Goal: Information Seeking & Learning: Learn about a topic

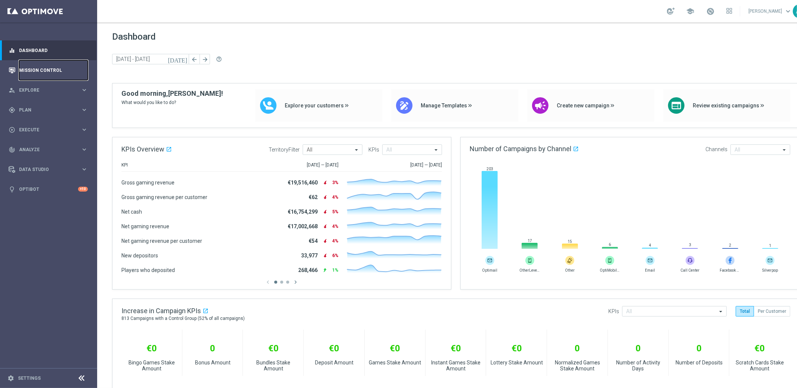
click at [43, 68] on link "Mission Control" at bounding box center [53, 70] width 69 height 20
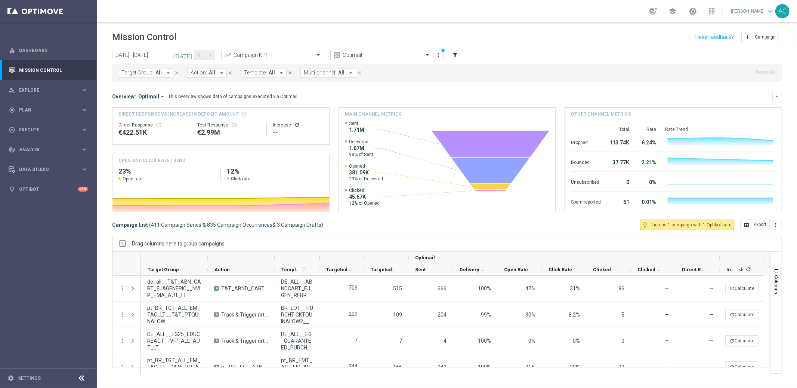
click at [146, 74] on span "Target Group:" at bounding box center [137, 73] width 32 height 6
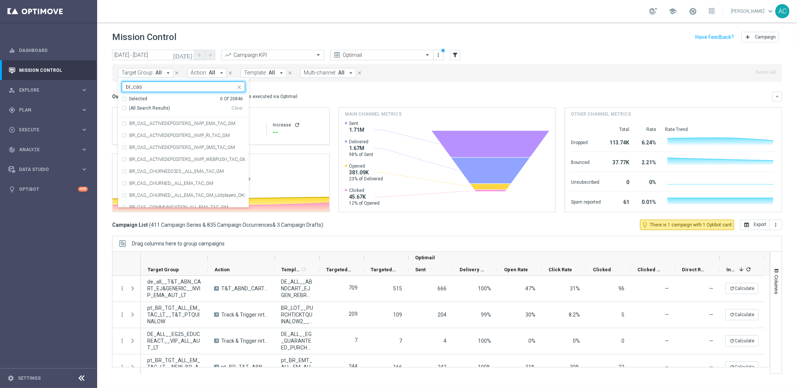
click at [123, 108] on div "(All Search Results)" at bounding box center [177, 108] width 110 height 6
type input "br_cas"
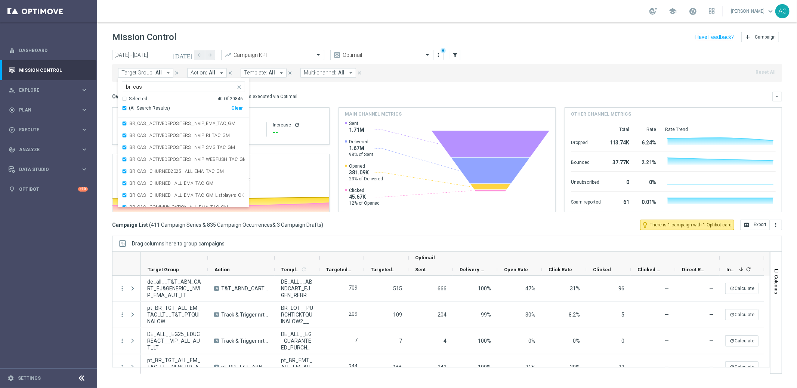
click at [507, 87] on mini-dashboard "Overview: Optimail arrow_drop_down This overview shows data of campaigns execut…" at bounding box center [447, 151] width 670 height 138
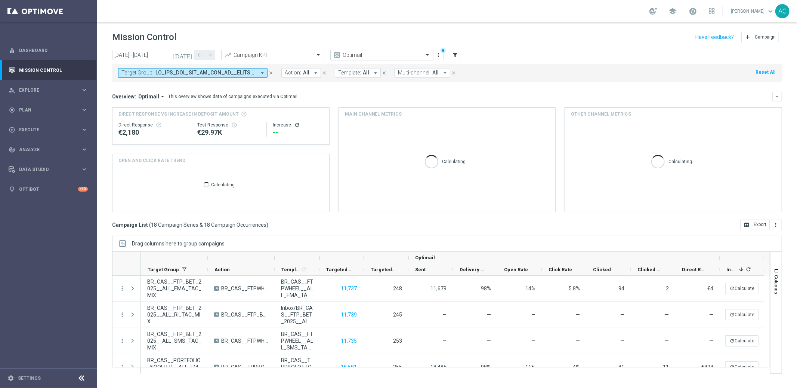
click at [395, 53] on input "text" at bounding box center [375, 55] width 80 height 6
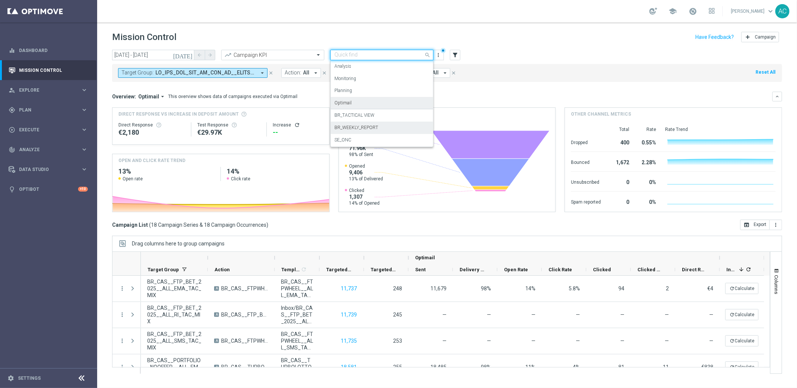
click at [381, 129] on div "BR_WEEKLY_REPORT" at bounding box center [382, 127] width 95 height 12
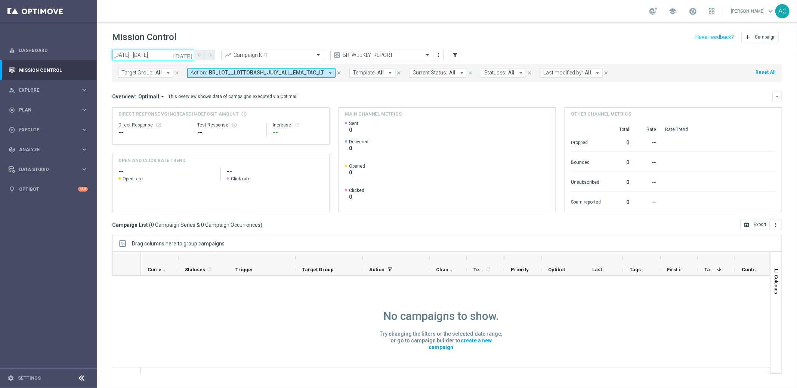
click at [155, 55] on input "01 Oct 2025 - 03 Oct 2025" at bounding box center [153, 55] width 82 height 10
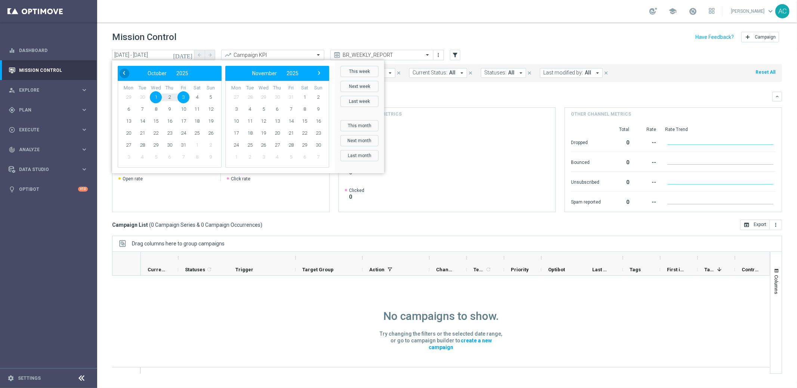
click at [122, 71] on span "‹" at bounding box center [124, 73] width 10 height 10
click at [131, 145] on span "29" at bounding box center [129, 145] width 12 height 12
click at [317, 96] on span "5" at bounding box center [319, 97] width 12 height 12
type input "29 Sep 2025 - 05 Oct 2025"
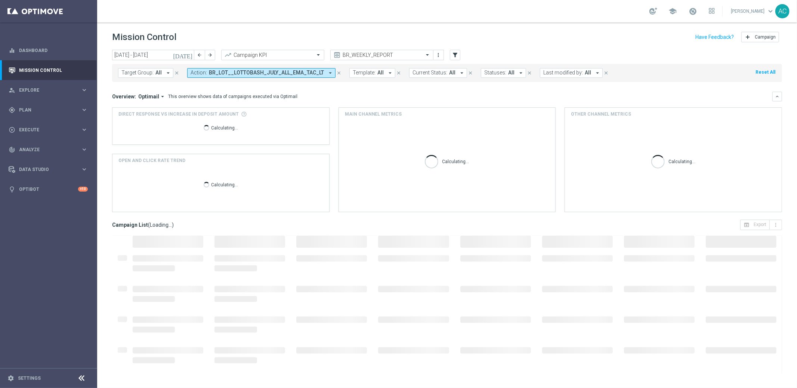
click at [310, 71] on span "BR_LOT__LOTTOBASH_JULY_ALL_EMA_TAC_LT" at bounding box center [266, 73] width 115 height 6
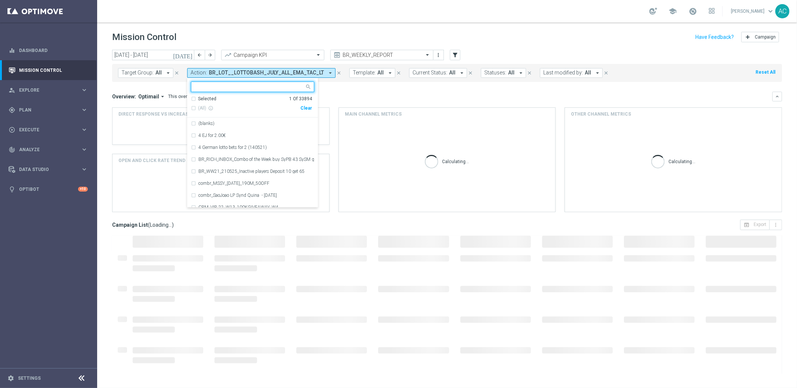
click at [327, 74] on icon "arrow_drop_down" at bounding box center [330, 73] width 7 height 7
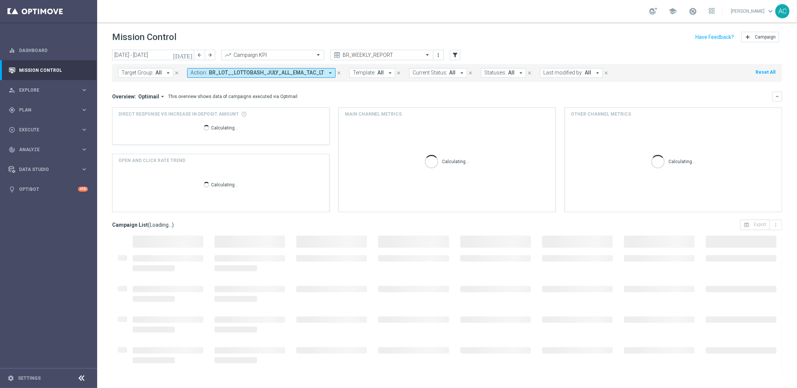
click at [327, 73] on icon "arrow_drop_down" at bounding box center [330, 73] width 7 height 7
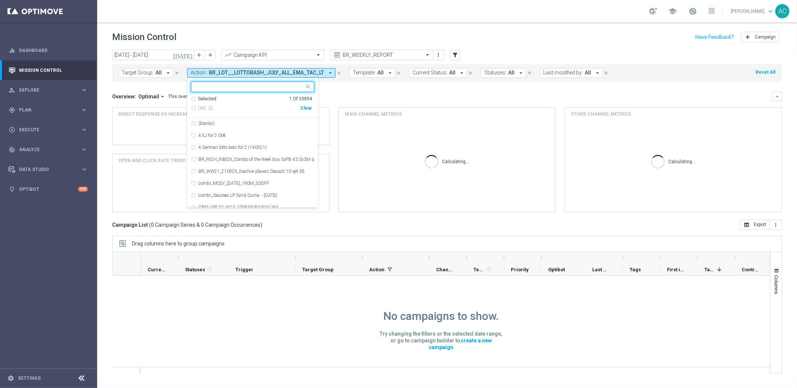
click at [0, 0] on div "Clear" at bounding box center [0, 0] width 0 height 0
drag, startPoint x: 380, startPoint y: 96, endPoint x: 136, endPoint y: 93, distance: 243.4
click at [379, 96] on div "Overview: Optimail arrow_drop_down This overview shows data of campaigns execut…" at bounding box center [442, 96] width 661 height 7
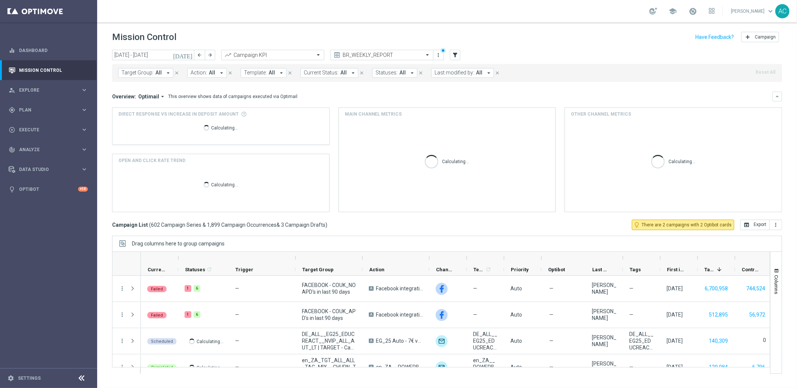
click at [130, 77] on button "Target Group: All arrow_drop_down" at bounding box center [145, 73] width 55 height 10
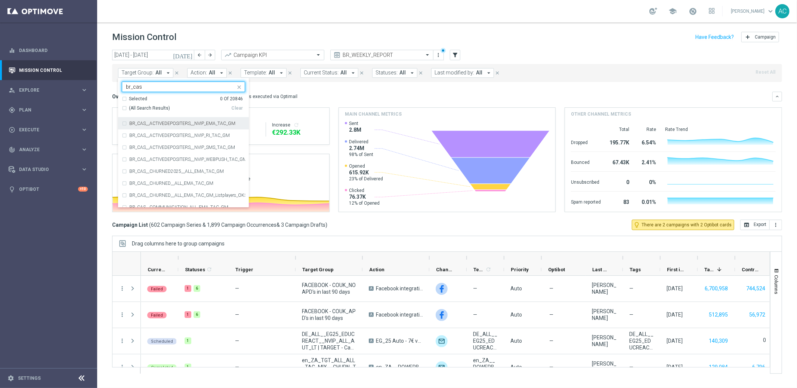
click at [123, 108] on div "(All Search Results)" at bounding box center [177, 108] width 110 height 6
type input "br_cas"
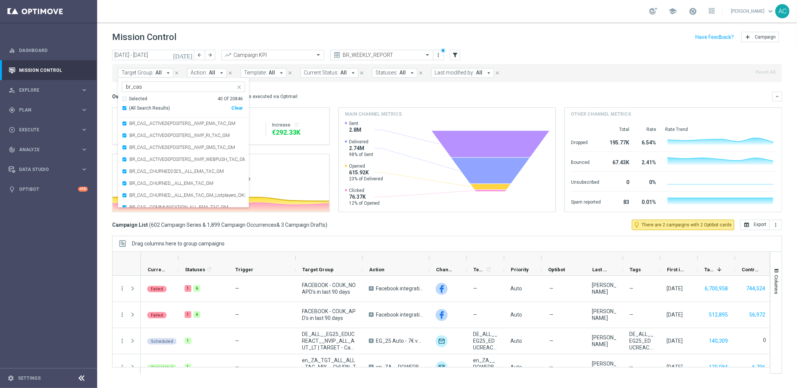
click at [452, 95] on div "Overview: Optimail arrow_drop_down This overview shows data of campaigns execut…" at bounding box center [442, 96] width 661 height 7
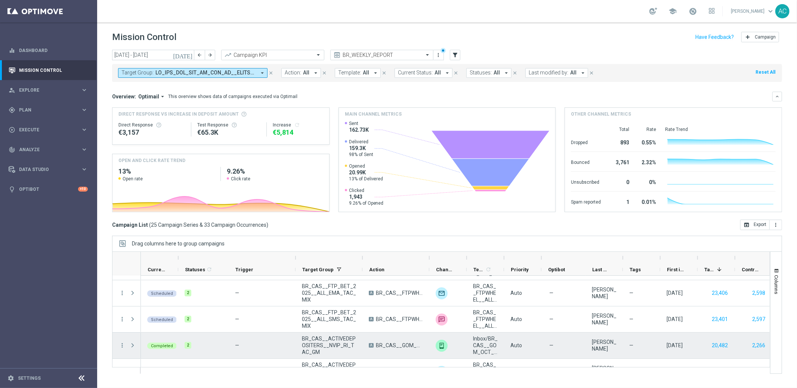
scroll to position [46, 0]
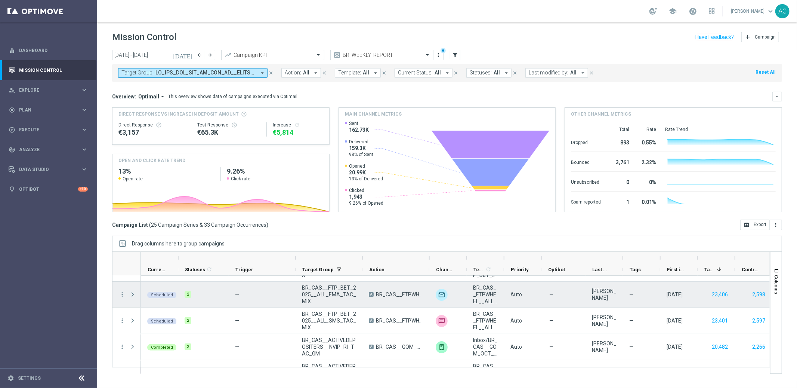
click at [133, 294] on span "Press SPACE to select this row." at bounding box center [132, 294] width 7 height 6
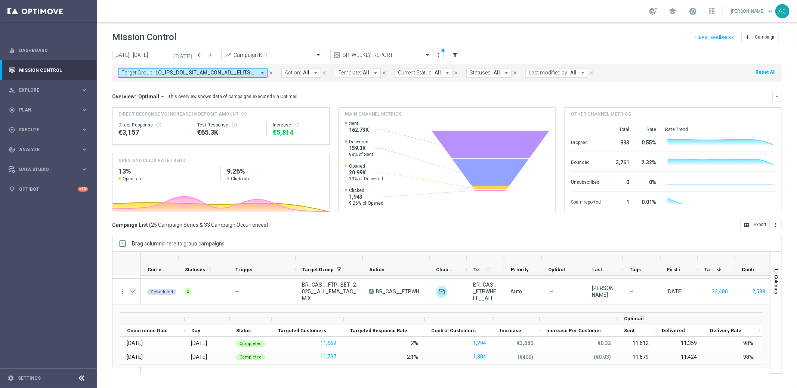
scroll to position [40, 0]
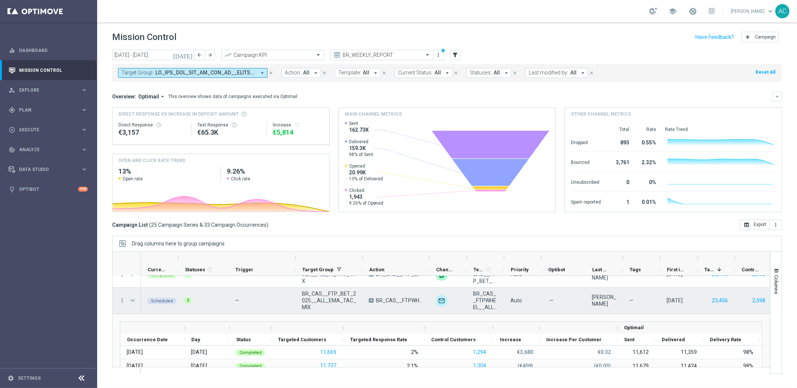
click at [132, 299] on span "Press SPACE to select this row." at bounding box center [132, 300] width 7 height 6
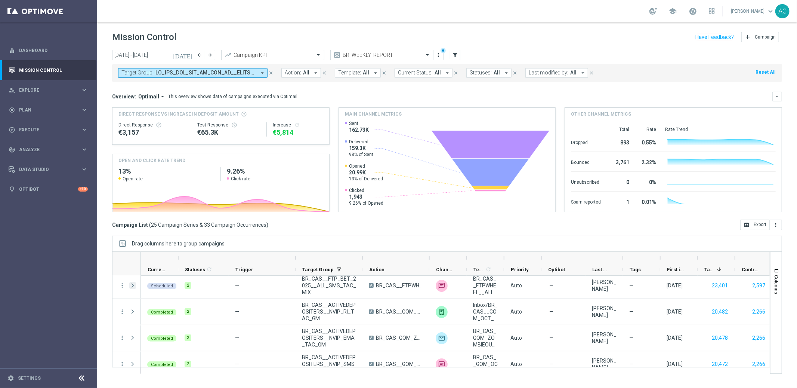
scroll to position [67, 0]
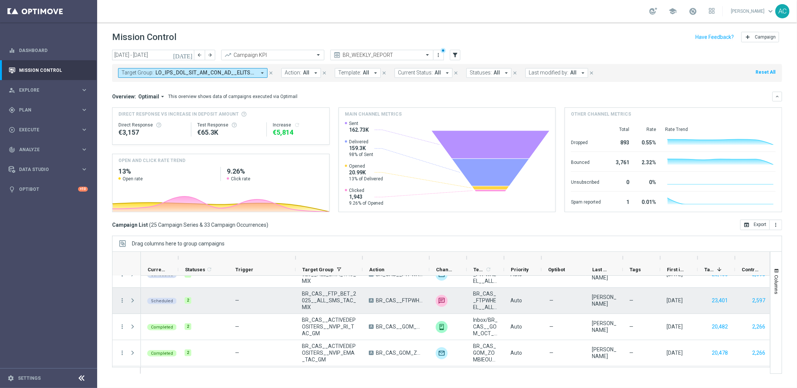
click at [130, 299] on span "Press SPACE to select this row." at bounding box center [132, 300] width 7 height 6
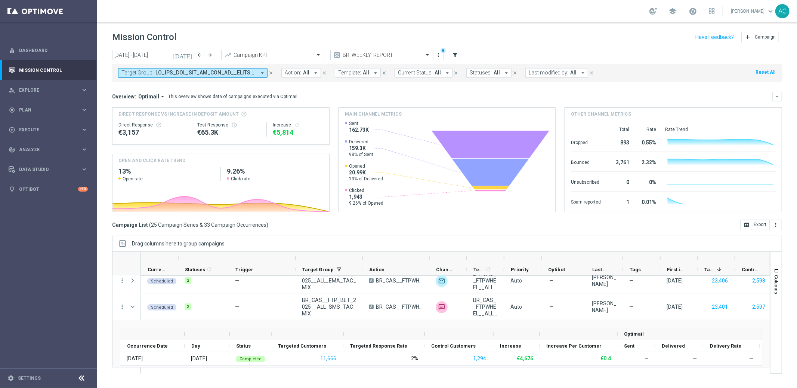
scroll to position [53, 0]
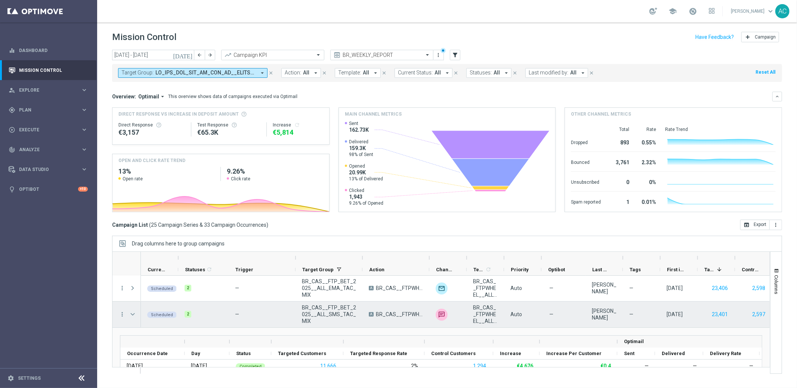
click at [133, 315] on span "Press SPACE to select this row." at bounding box center [132, 314] width 7 height 6
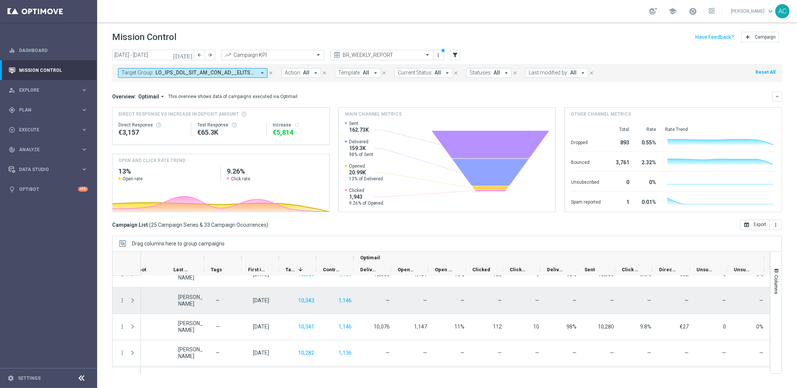
scroll to position [251, 0]
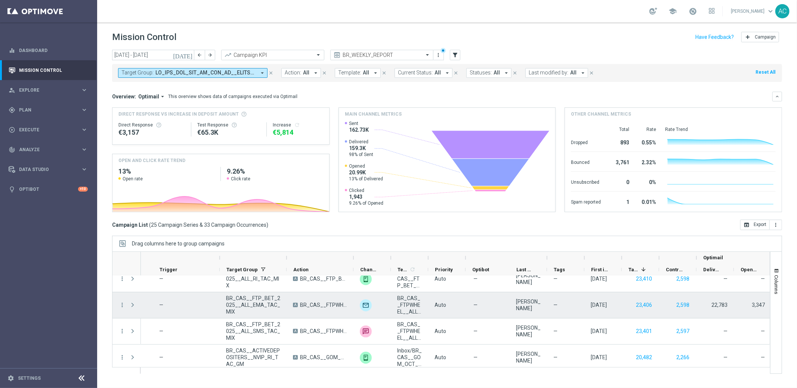
click at [313, 304] on span "BR_CAS__FTPWHEEL__ALL_EMA_TAC_GM" at bounding box center [323, 304] width 47 height 7
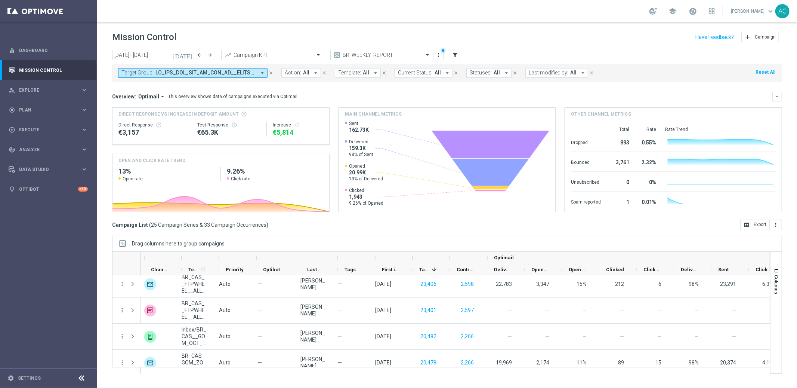
scroll to position [0, 413]
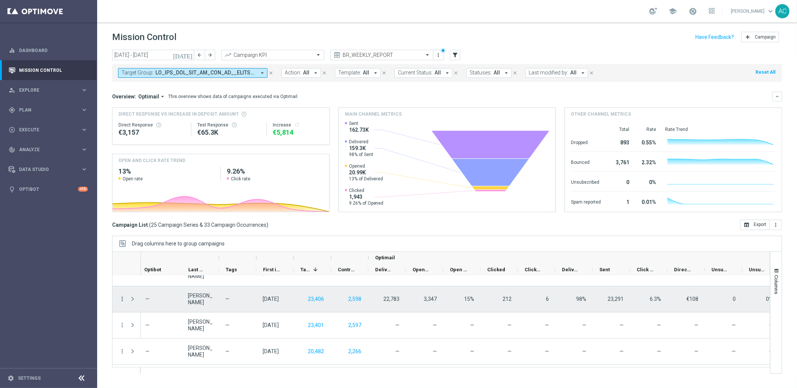
click at [122, 298] on icon "more_vert" at bounding box center [122, 298] width 7 height 7
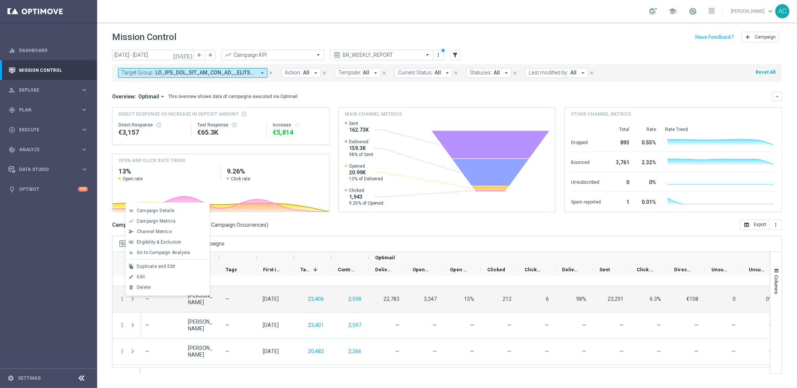
click at [323, 240] on div "Drag columns here to group campaigns" at bounding box center [447, 244] width 670 height 16
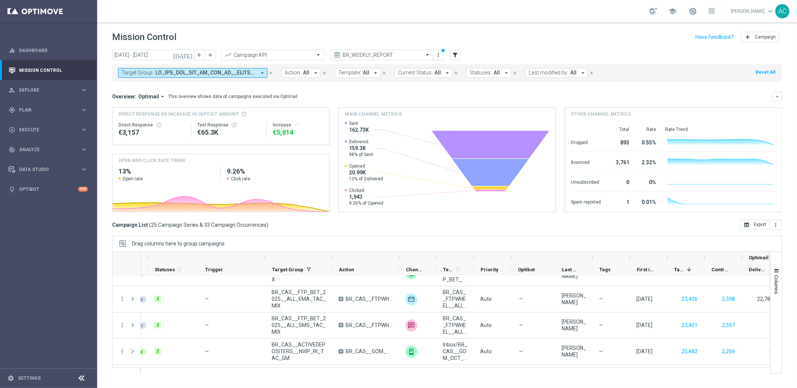
scroll to position [0, 13]
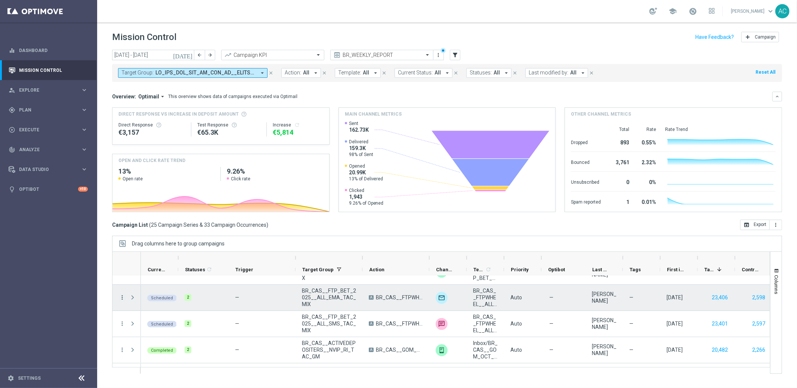
click at [121, 299] on icon "more_vert" at bounding box center [122, 297] width 7 height 7
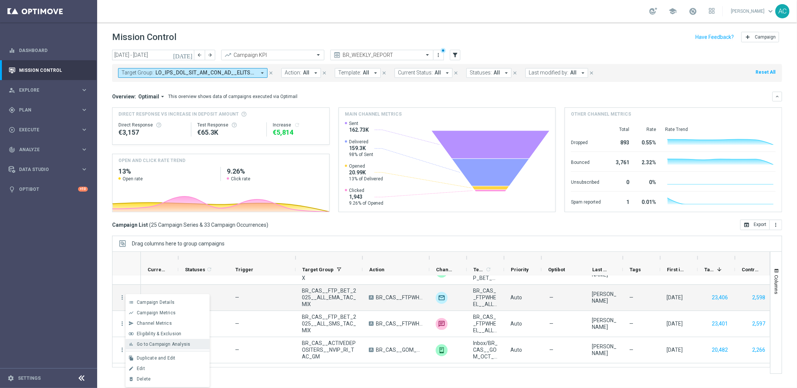
click at [156, 344] on span "Go to Campaign Analysis" at bounding box center [163, 343] width 53 height 5
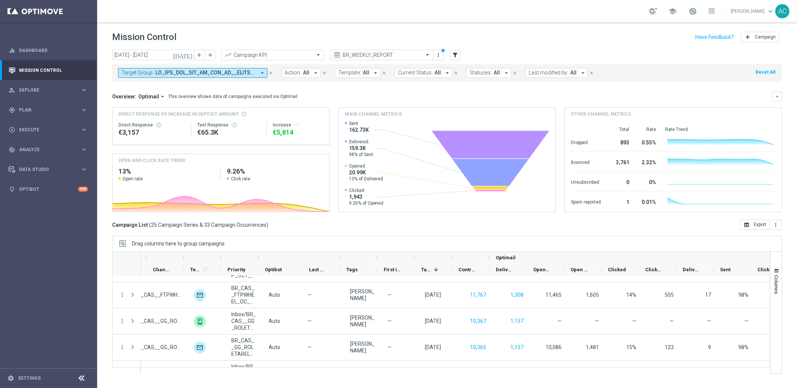
scroll to position [0, 227]
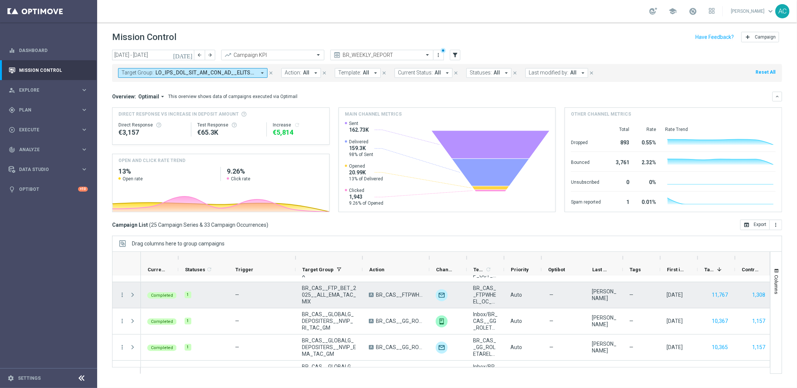
click at [134, 294] on span at bounding box center [132, 295] width 7 height 6
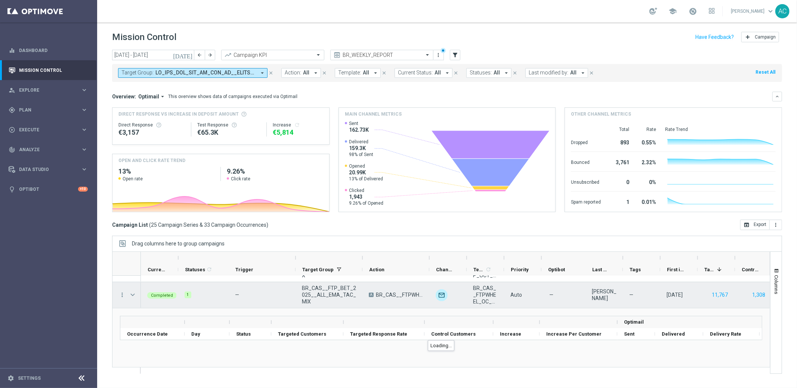
click at [134, 294] on span at bounding box center [132, 295] width 7 height 6
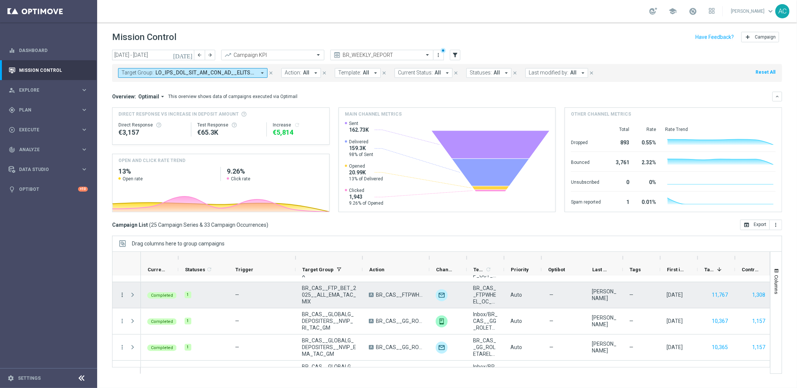
click at [121, 293] on icon "more_vert" at bounding box center [122, 294] width 7 height 7
click at [165, 340] on span "Go to Campaign Analysis" at bounding box center [163, 341] width 53 height 5
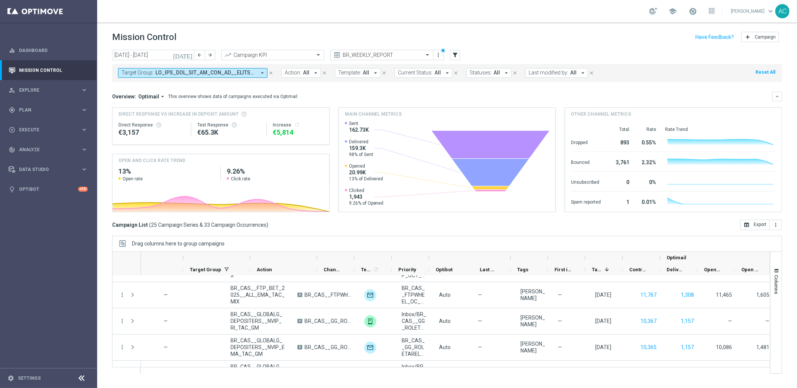
scroll to position [0, 191]
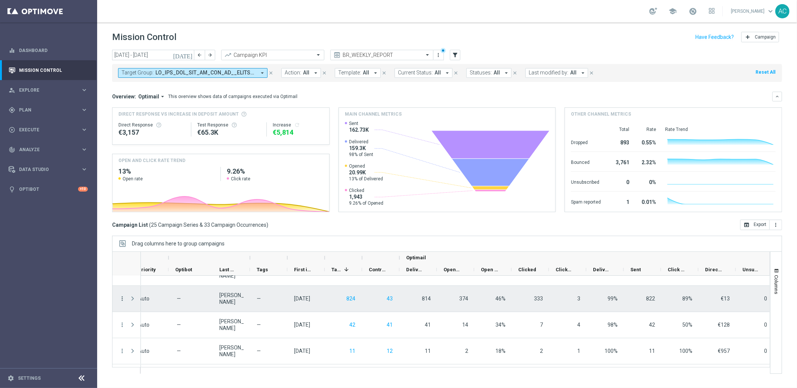
click at [123, 299] on icon "more_vert" at bounding box center [122, 298] width 7 height 7
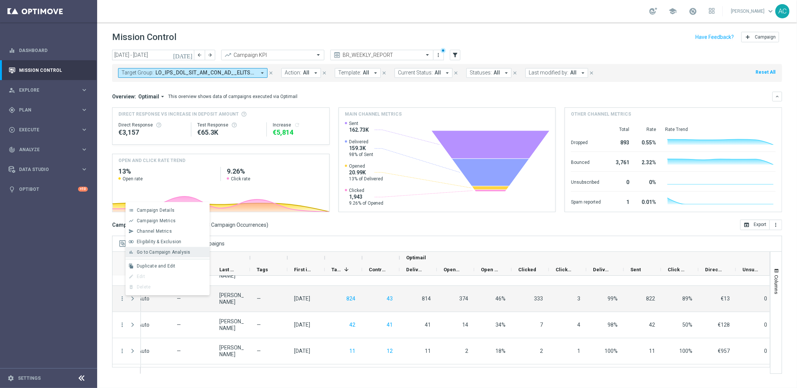
click at [165, 251] on span "Go to Campaign Analysis" at bounding box center [163, 251] width 53 height 5
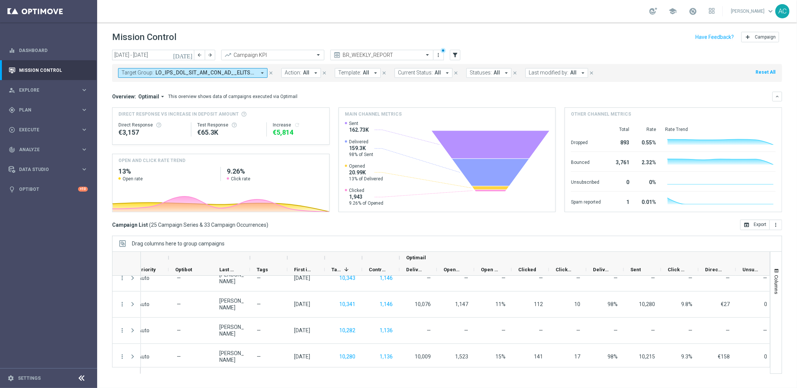
scroll to position [311, 0]
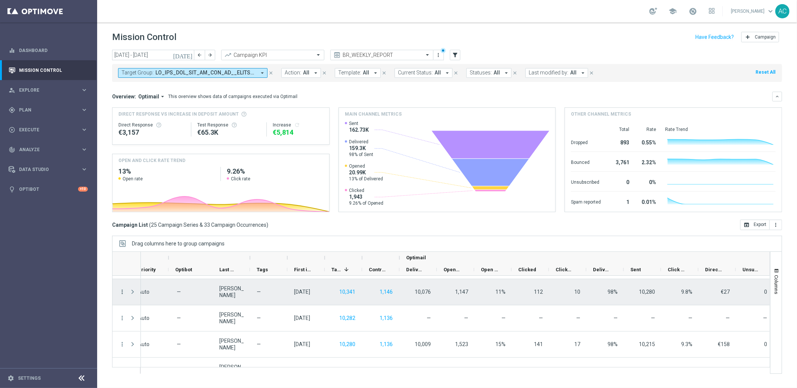
click at [123, 292] on icon "more_vert" at bounding box center [122, 291] width 7 height 7
click at [172, 339] on span "Go to Campaign Analysis" at bounding box center [163, 338] width 53 height 5
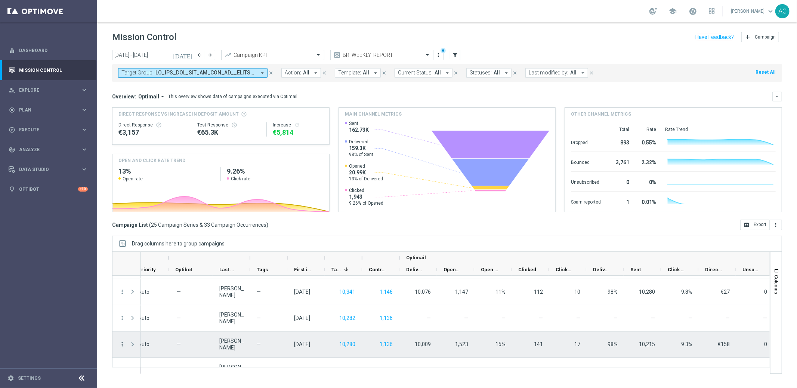
click at [123, 345] on icon "more_vert" at bounding box center [122, 344] width 7 height 7
click at [171, 296] on span "Go to Campaign Analysis" at bounding box center [163, 297] width 53 height 5
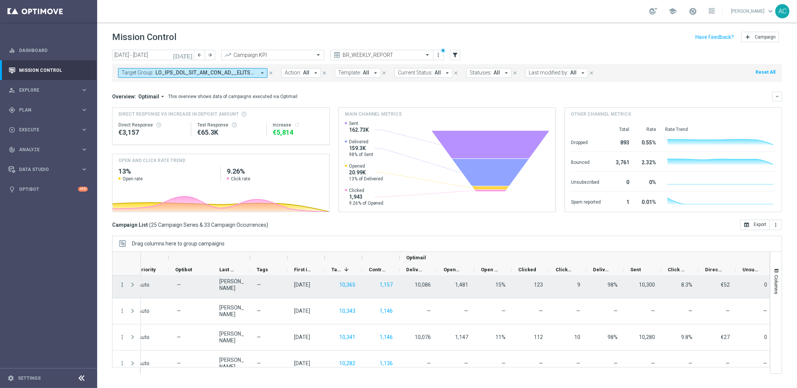
click at [121, 283] on icon "more_vert" at bounding box center [122, 284] width 7 height 7
click at [162, 333] on span "Go to Campaign Analysis" at bounding box center [163, 331] width 53 height 5
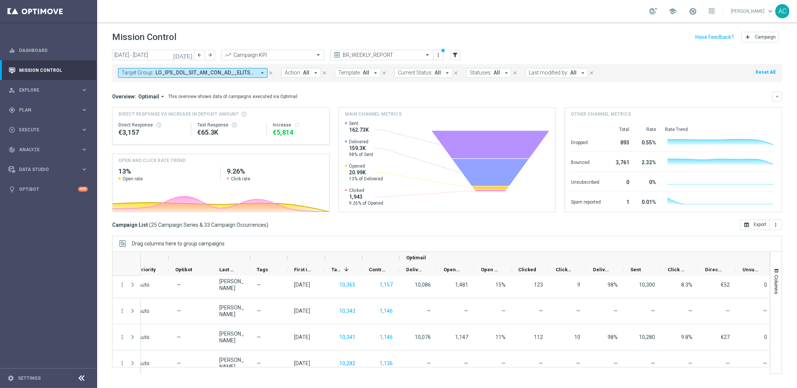
click at [229, 73] on span at bounding box center [206, 73] width 101 height 6
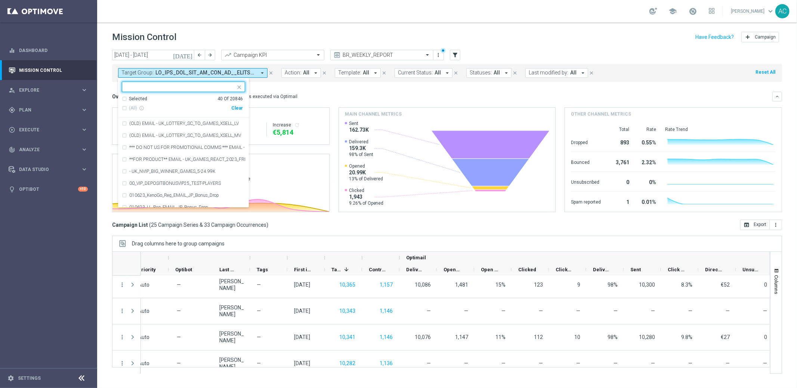
click at [0, 0] on div "Clear" at bounding box center [0, 0] width 0 height 0
click at [298, 83] on mini-dashboard "Overview: Optimail arrow_drop_down This overview shows data of campaigns execut…" at bounding box center [447, 151] width 670 height 138
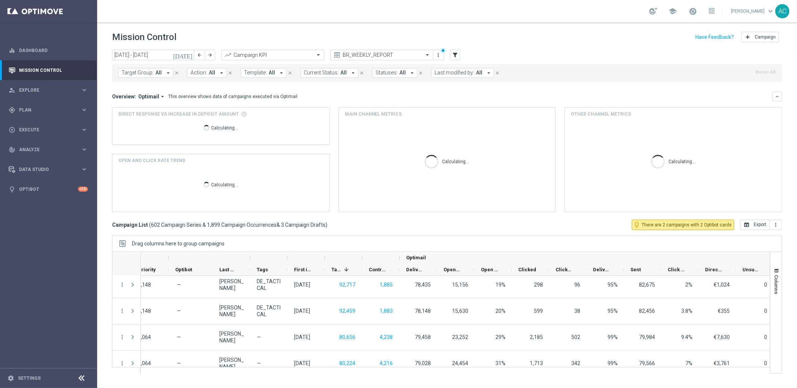
click at [135, 73] on span "Target Group:" at bounding box center [137, 73] width 32 height 6
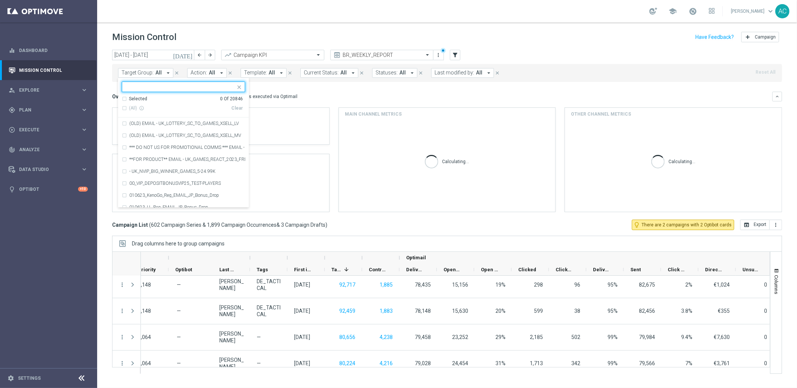
type input "Retrieving data. Wait a few seconds and try to cut or copy again."
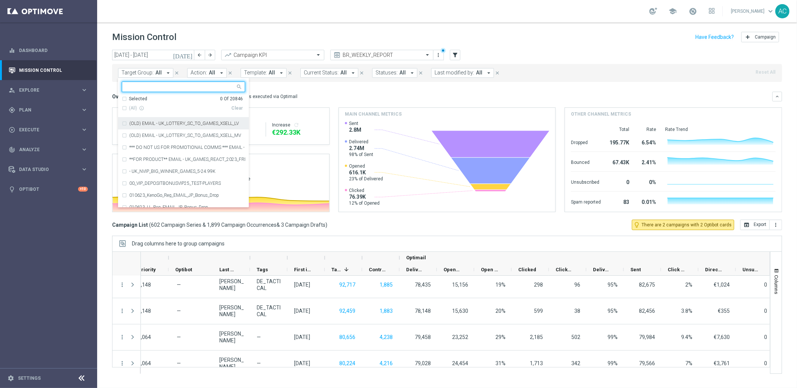
paste input "Retrieving data. Wait a few seconds and try to cut or copy again."
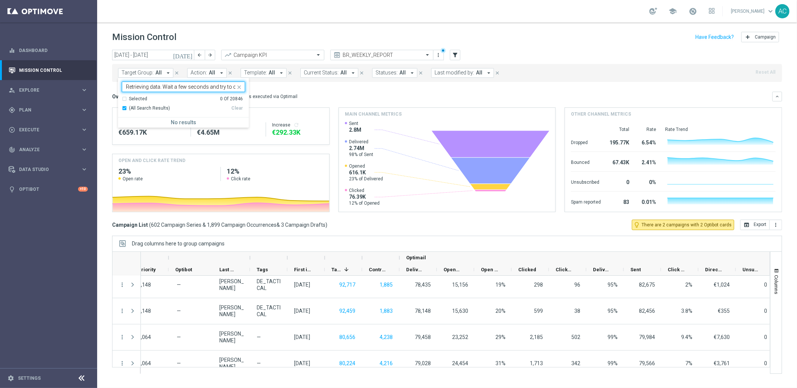
scroll to position [0, 36]
type input "Retrieving data. Wait a few seconds and try to cut or copy again."
click at [240, 87] on icon "close" at bounding box center [239, 87] width 6 height 6
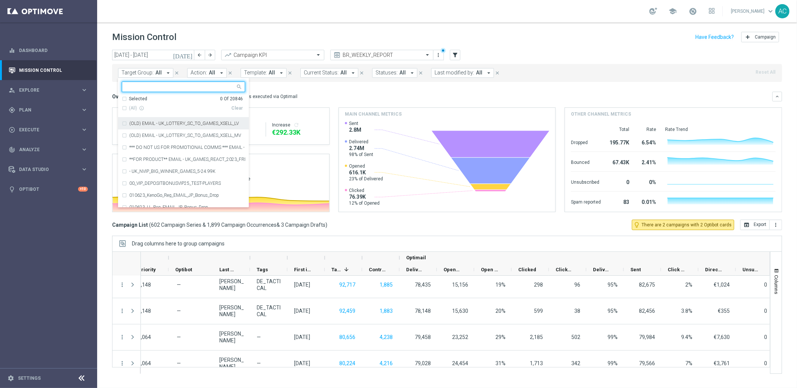
click at [165, 85] on input "text" at bounding box center [181, 87] width 110 height 6
paste input "BR_ACTIVES_BET_2025__ALL_EMA_TAC_MIX"
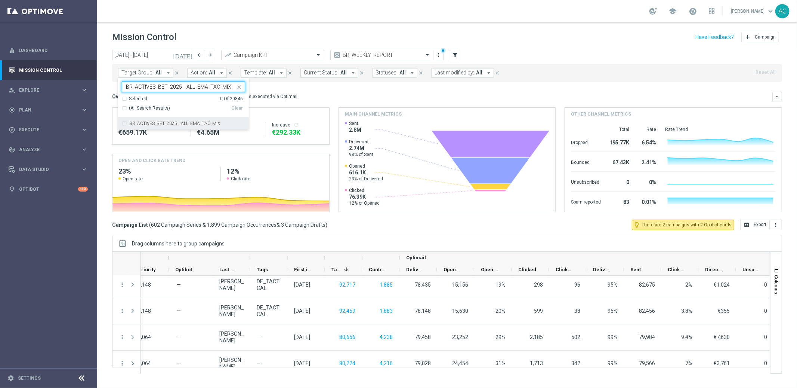
click at [126, 123] on div "BR_ACTIVES_BET_2025__ALL_EMA_TAC_MIX" at bounding box center [183, 123] width 123 height 12
type input "BR_ACTIVES_BET_2025__ALL_EMA_TAC_MIX"
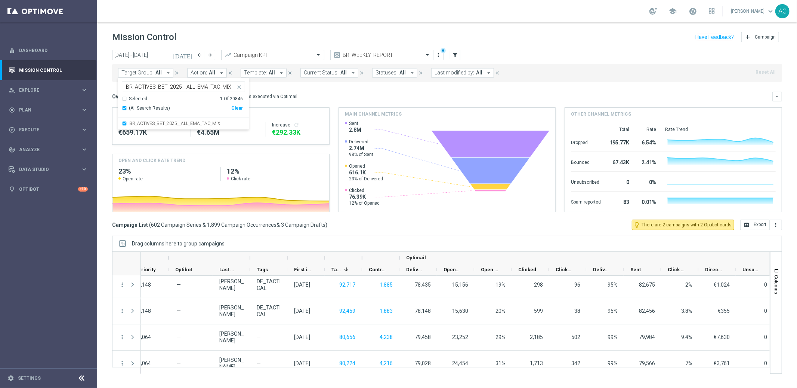
click at [326, 92] on div "Overview: Optimail arrow_drop_down This overview shows data of campaigns execut…" at bounding box center [447, 97] width 670 height 10
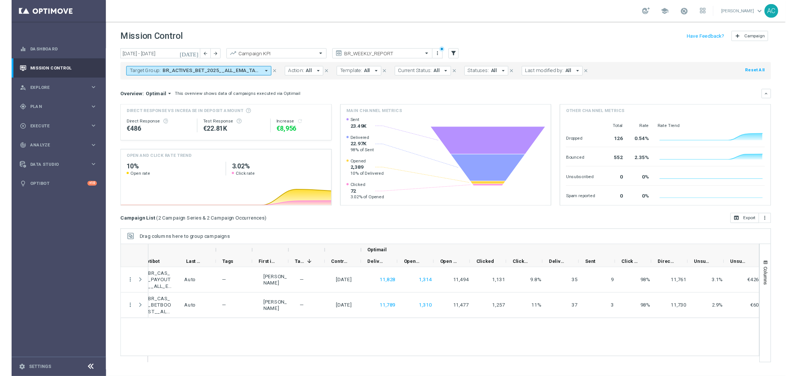
scroll to position [0, 413]
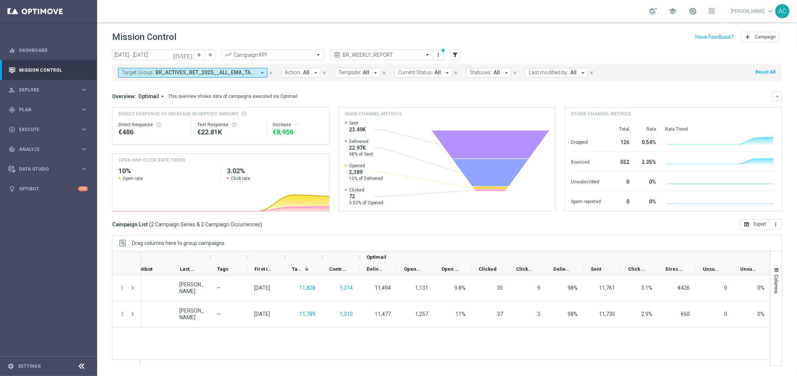
click at [190, 77] on button "Target Group: BR_ACTIVES_BET_2025__ALL_EMA_TAC_MIX arrow_drop_down" at bounding box center [193, 73] width 150 height 10
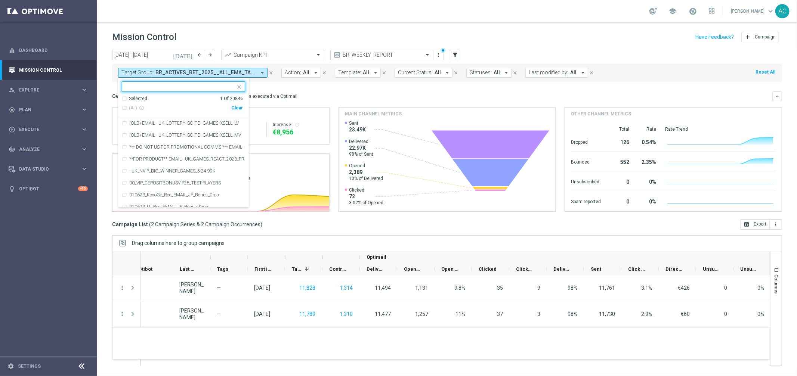
click at [0, 0] on div "Clear" at bounding box center [0, 0] width 0 height 0
click at [156, 70] on span "BR_ACTIVES_BET_2025__ALL_EMA_TAC_MIX" at bounding box center [206, 73] width 101 height 6
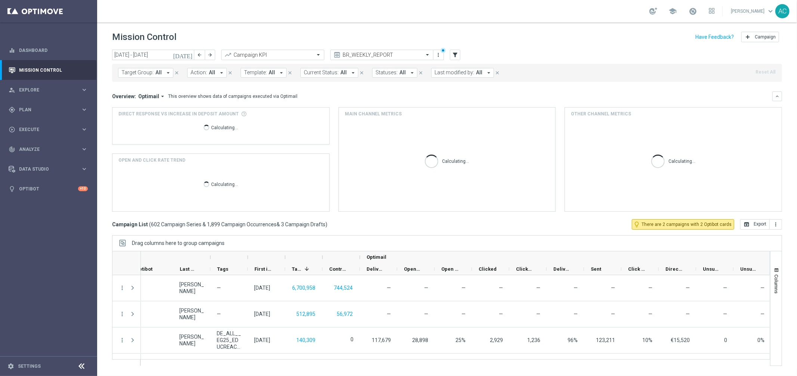
click at [153, 73] on button "Target Group: All arrow_drop_down" at bounding box center [145, 73] width 55 height 10
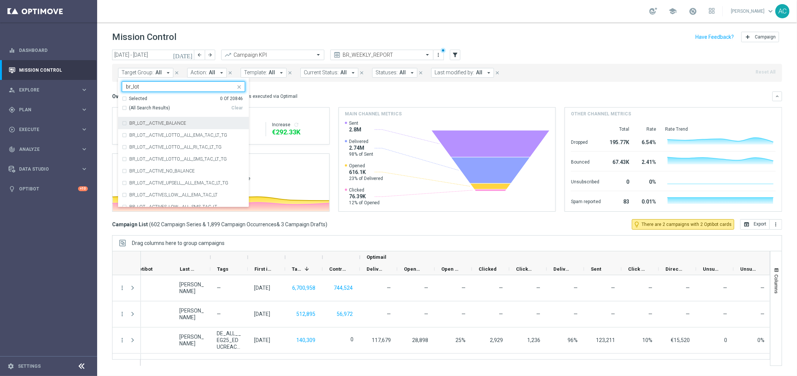
click at [123, 108] on div "(All Search Results)" at bounding box center [177, 108] width 110 height 6
type input "br_lot"
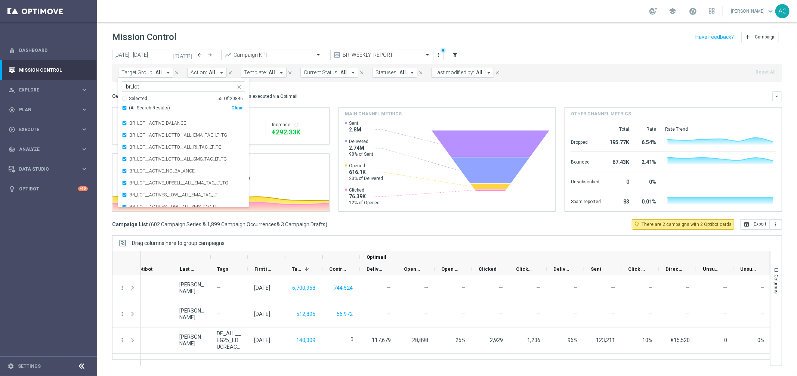
click at [407, 97] on div "Overview: Optimail arrow_drop_down This overview shows data of campaigns execut…" at bounding box center [442, 96] width 661 height 7
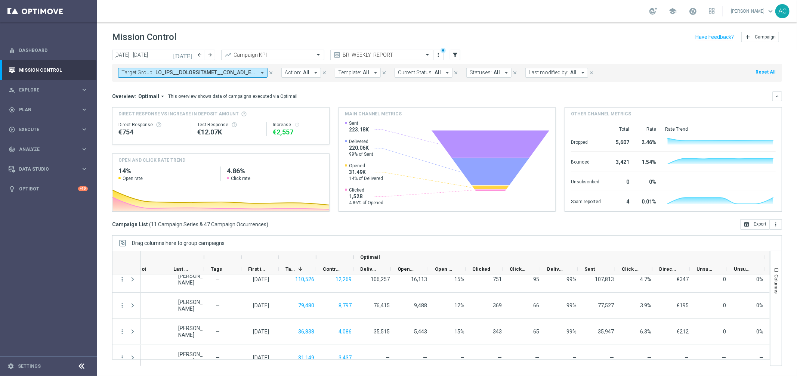
scroll to position [0, 0]
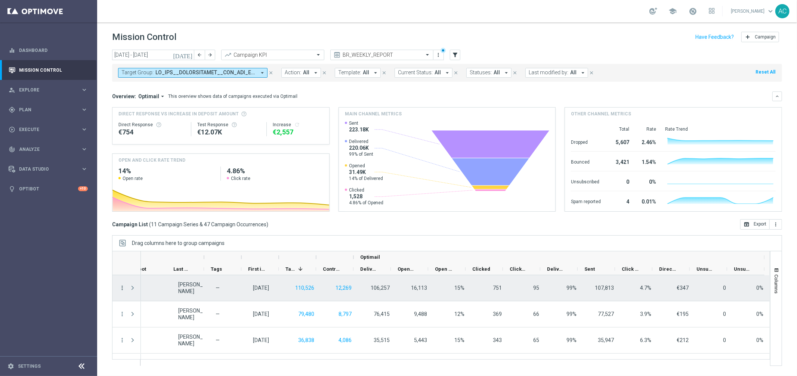
click at [121, 289] on icon "more_vert" at bounding box center [122, 288] width 7 height 7
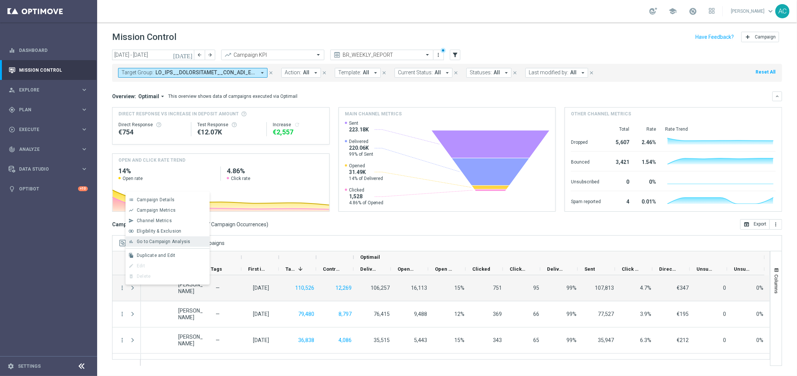
click at [159, 243] on span "Go to Campaign Analysis" at bounding box center [163, 241] width 53 height 5
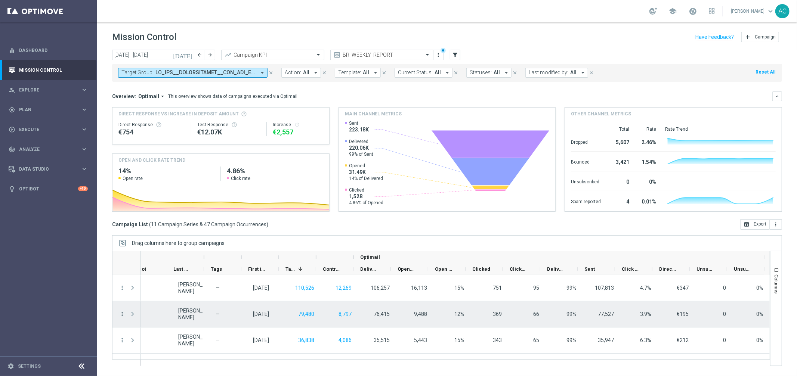
click at [121, 316] on icon "more_vert" at bounding box center [122, 314] width 7 height 7
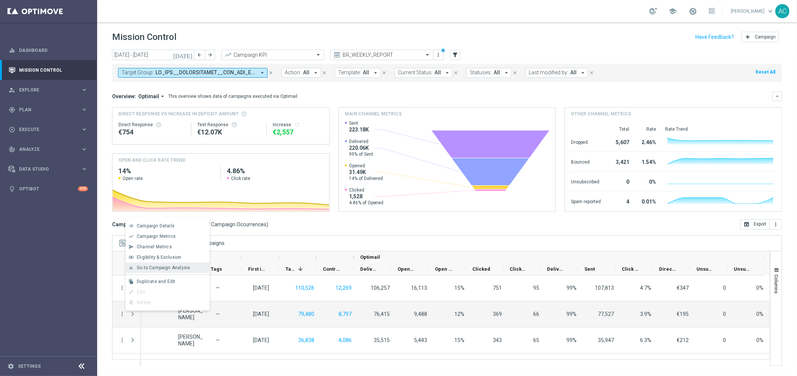
click at [162, 271] on div "Go to Campaign Analysis" at bounding box center [172, 267] width 70 height 5
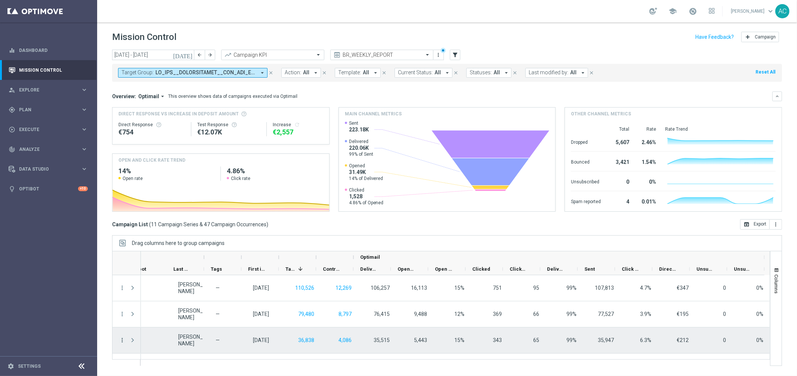
click at [123, 343] on icon "more_vert" at bounding box center [122, 340] width 7 height 7
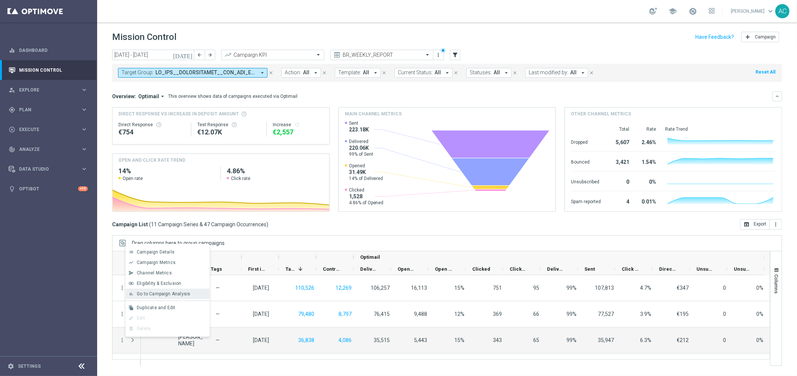
click at [170, 292] on span "Go to Campaign Analysis" at bounding box center [163, 294] width 53 height 5
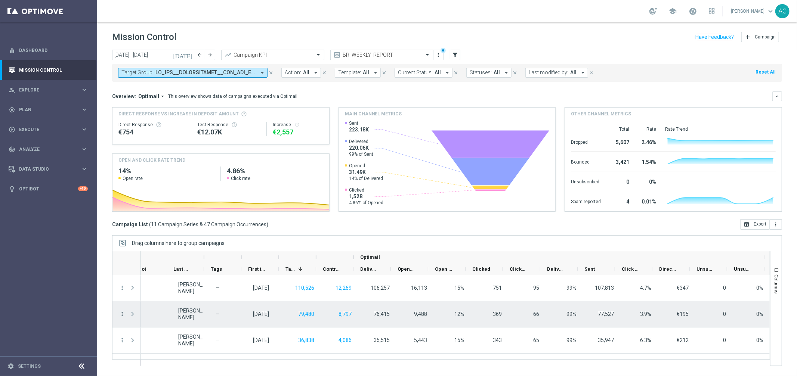
click at [122, 314] on icon "more_vert" at bounding box center [122, 314] width 7 height 7
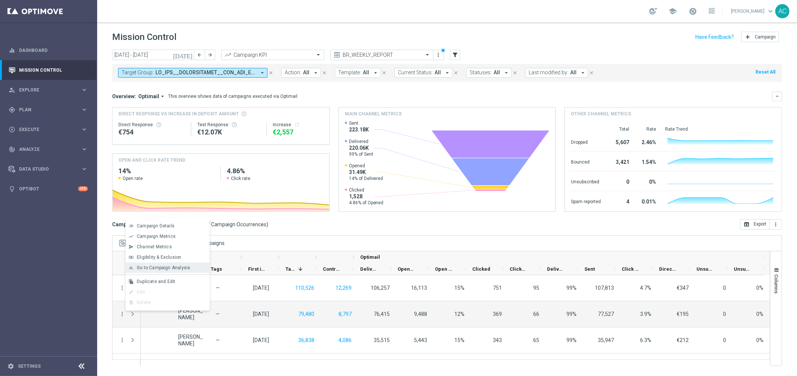
click at [160, 266] on span "Go to Campaign Analysis" at bounding box center [163, 267] width 53 height 5
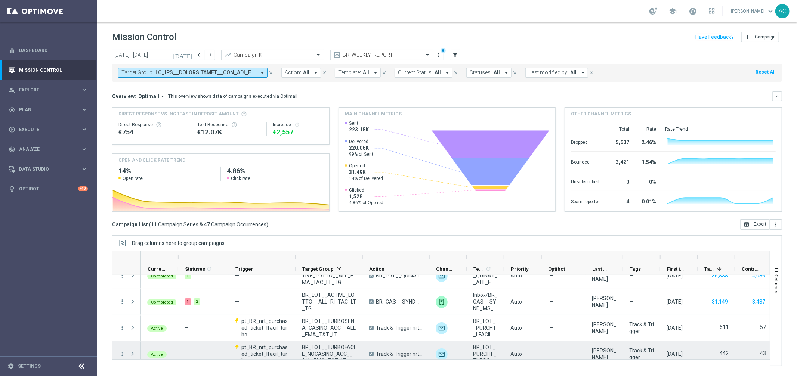
scroll to position [52, 0]
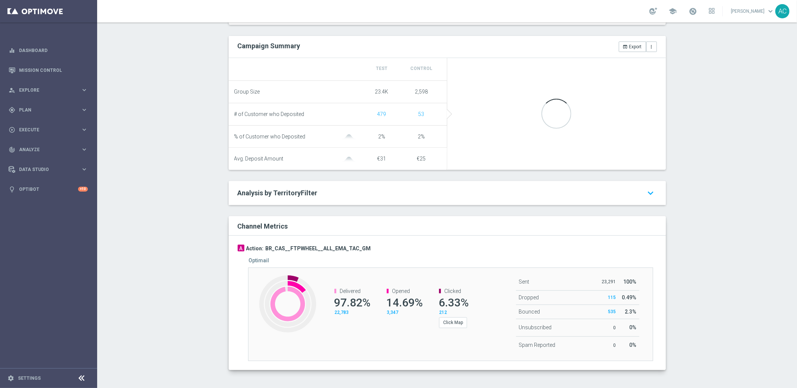
scroll to position [262, 0]
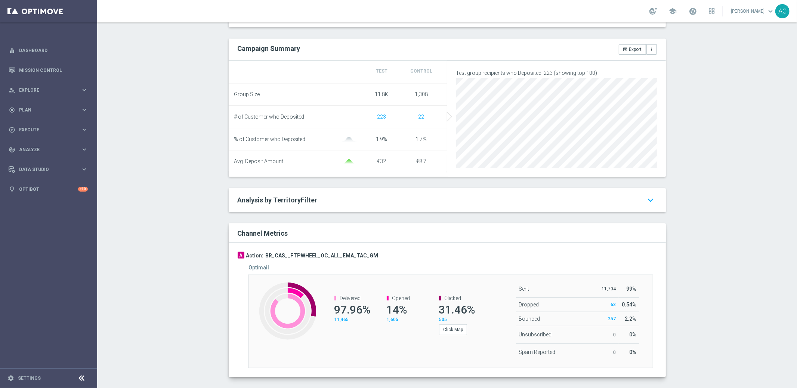
scroll to position [270, 0]
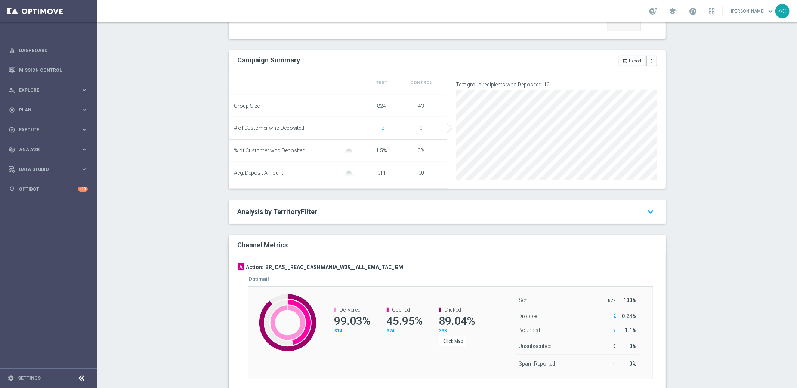
scroll to position [252, 0]
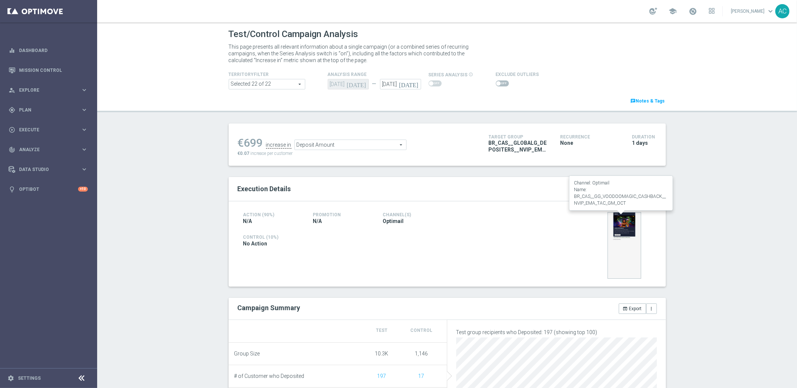
click at [623, 225] on img at bounding box center [625, 245] width 34 height 67
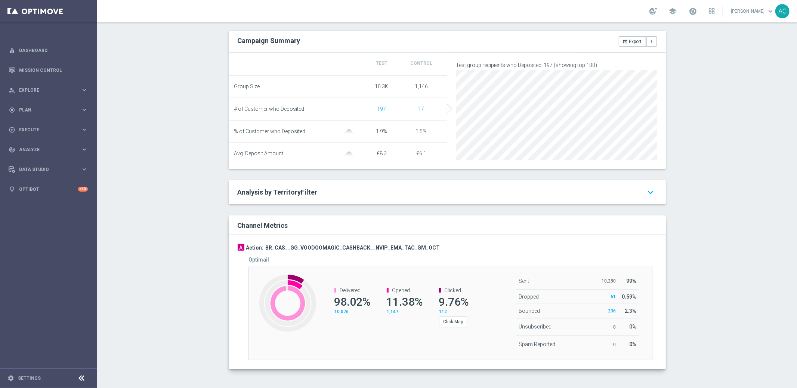
scroll to position [270, 0]
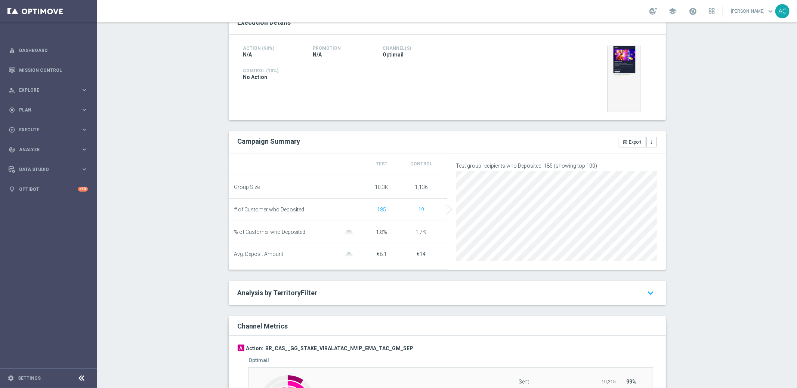
scroll to position [270, 0]
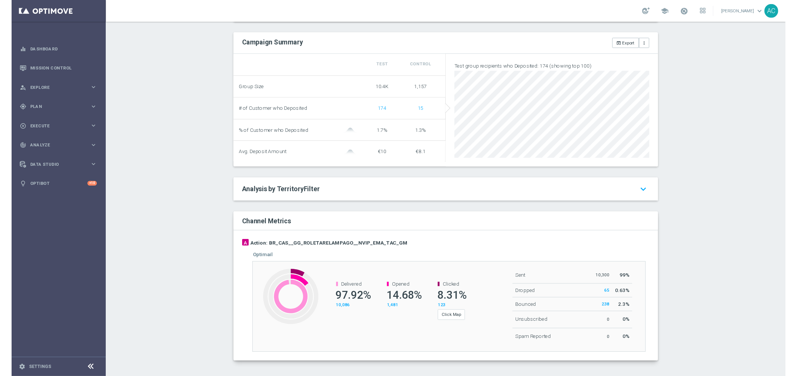
scroll to position [270, 0]
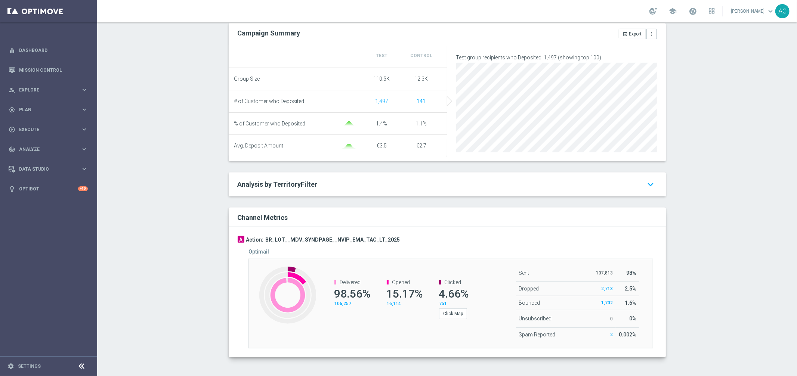
scroll to position [278, 0]
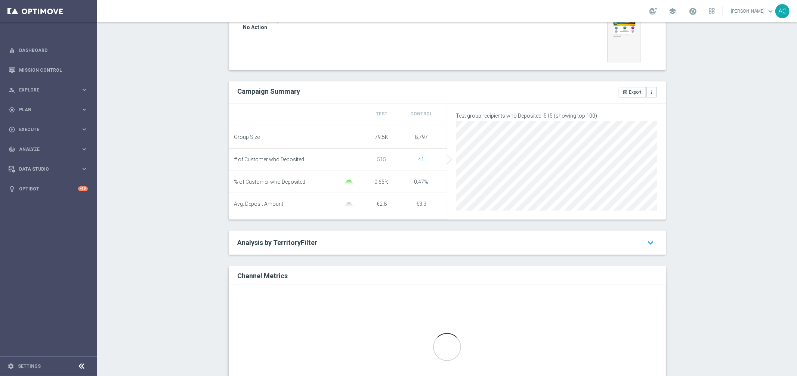
scroll to position [222, 0]
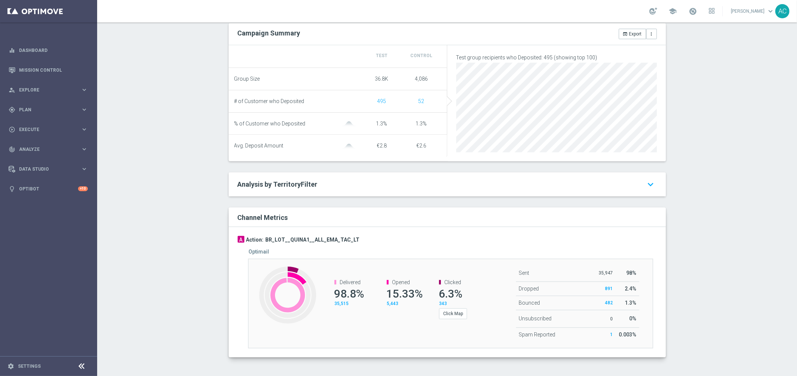
scroll to position [278, 0]
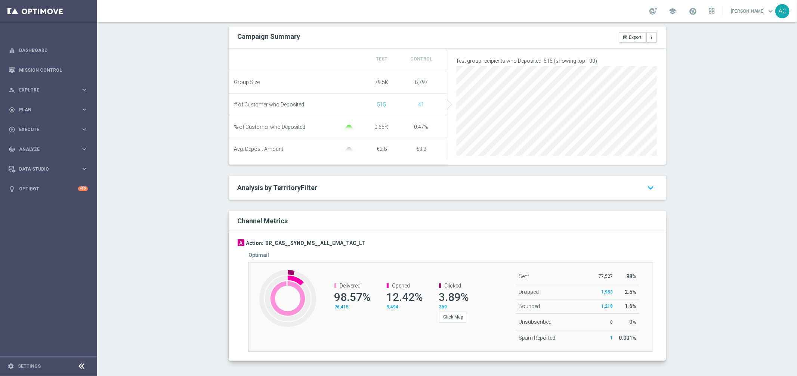
scroll to position [278, 0]
